Goal: Task Accomplishment & Management: Use online tool/utility

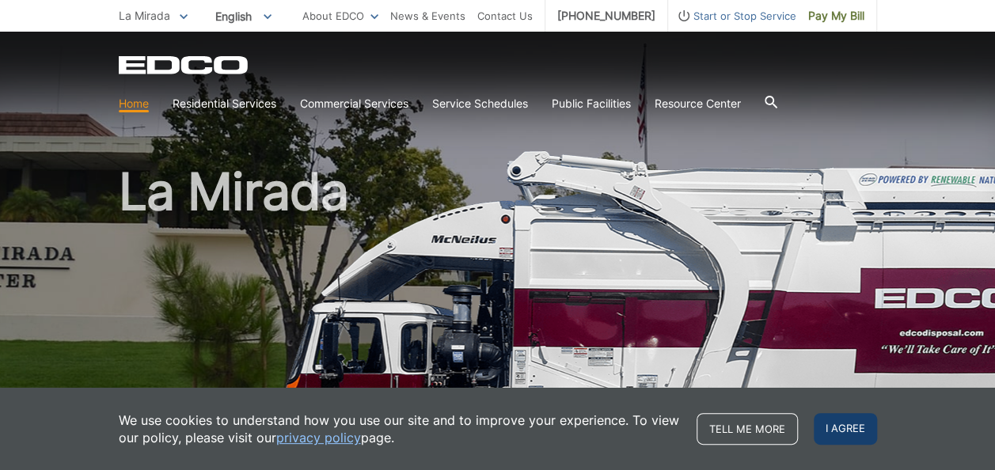
click at [839, 431] on span "I agree" at bounding box center [845, 429] width 63 height 32
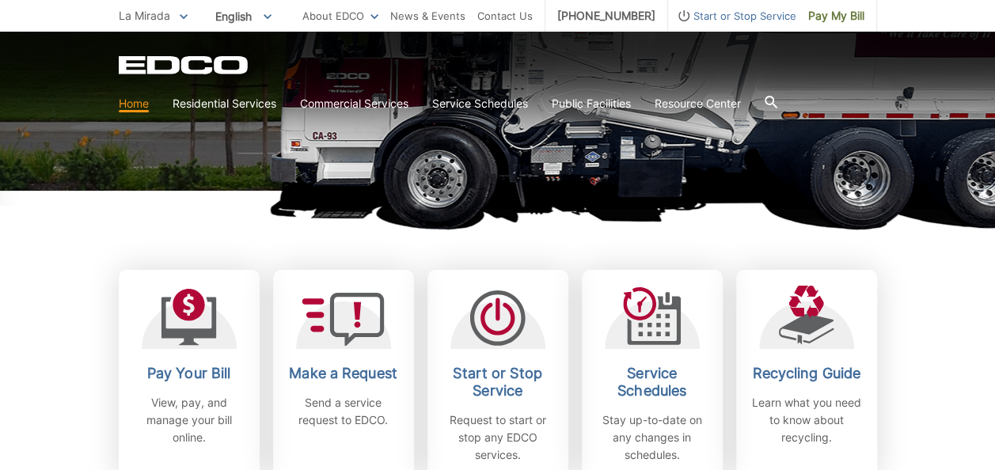
scroll to position [374, 0]
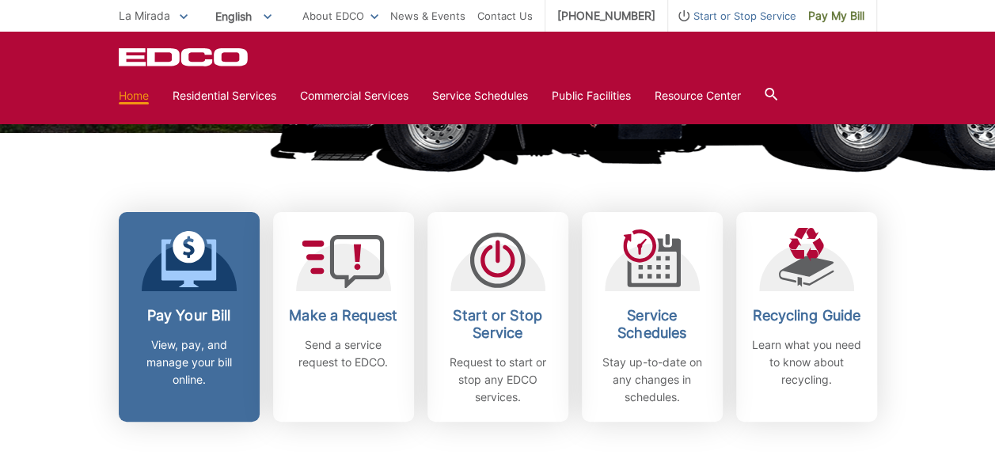
click at [175, 280] on icon at bounding box center [188, 263] width 55 height 48
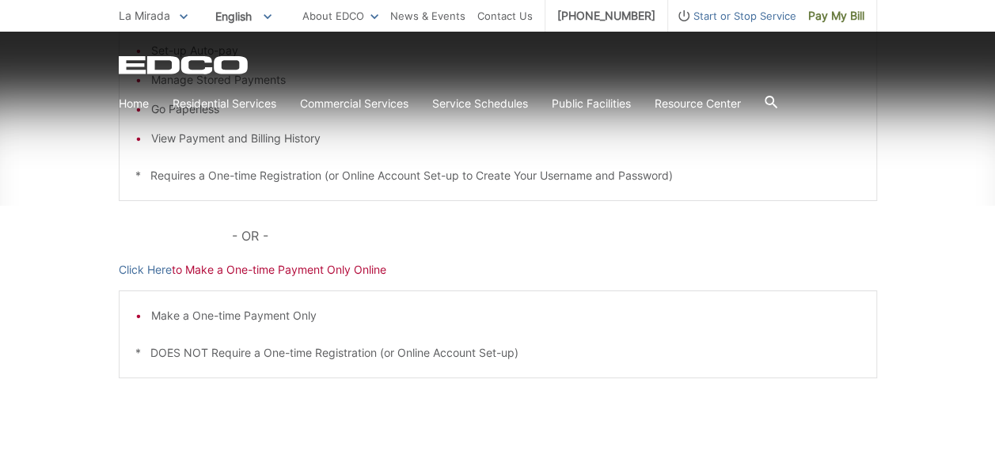
scroll to position [437, 0]
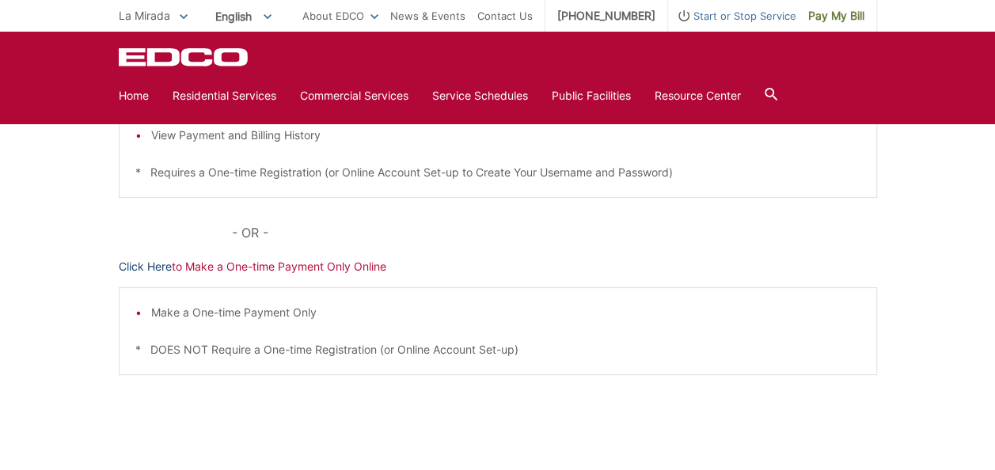
click at [147, 264] on link "Click Here" at bounding box center [145, 266] width 53 height 17
